Goal: Task Accomplishment & Management: Manage account settings

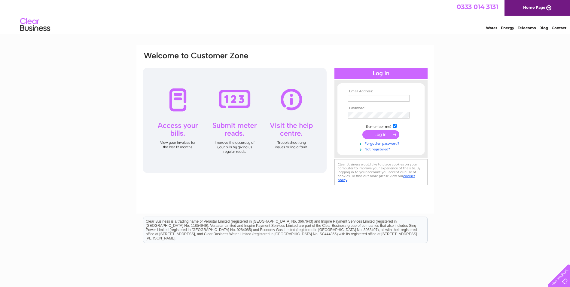
type input "info@raysplayhouse.org"
click at [380, 135] on input "submit" at bounding box center [380, 134] width 37 height 8
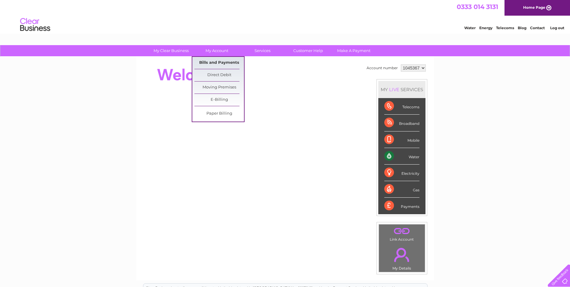
click at [215, 62] on link "Bills and Payments" at bounding box center [219, 63] width 50 height 12
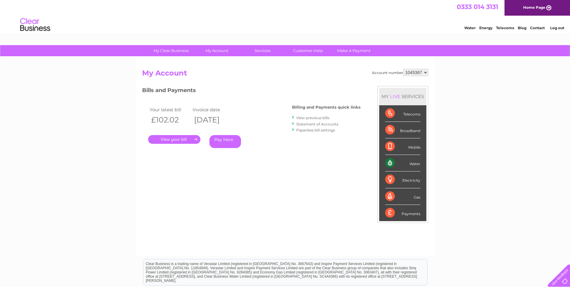
click at [197, 135] on link "." at bounding box center [174, 139] width 52 height 9
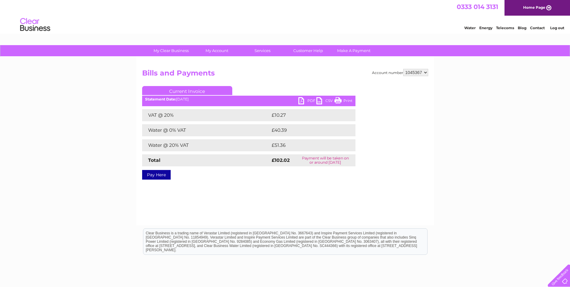
click at [305, 102] on link "PDF" at bounding box center [307, 101] width 18 height 9
